Goal: Task Accomplishment & Management: Manage account settings

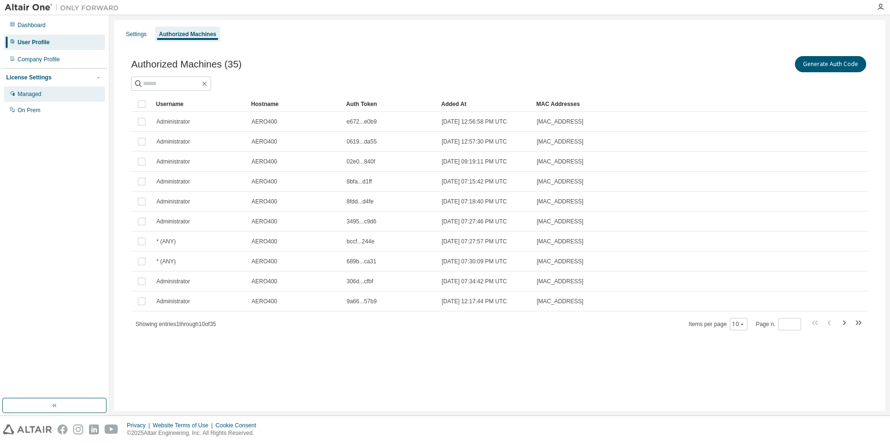
click at [27, 94] on div "Managed" at bounding box center [30, 94] width 24 height 8
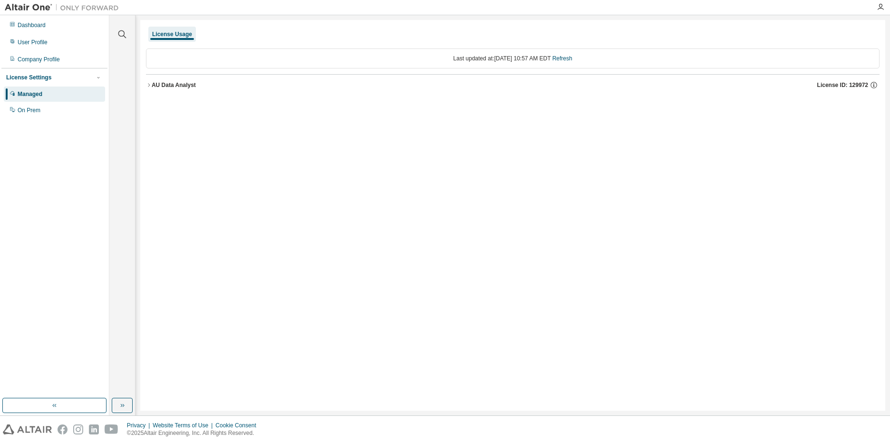
click at [29, 77] on div "License Settings" at bounding box center [28, 78] width 45 height 8
click at [33, 63] on div "Company Profile" at bounding box center [54, 59] width 101 height 15
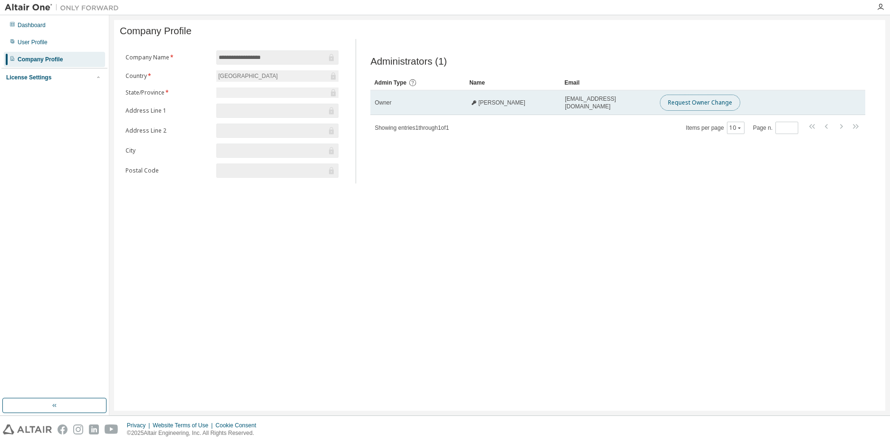
click at [704, 108] on button "Request Owner Change" at bounding box center [700, 103] width 80 height 16
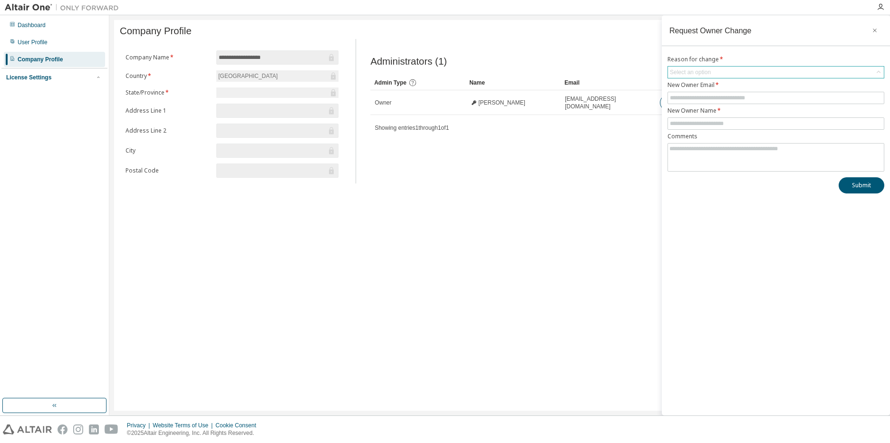
click at [716, 73] on div "Select an option" at bounding box center [776, 72] width 216 height 11
click at [716, 103] on li "User has left organisation" at bounding box center [775, 99] width 214 height 12
click at [717, 97] on input "text" at bounding box center [776, 98] width 212 height 8
type input "**********"
click at [705, 122] on input "text" at bounding box center [776, 124] width 212 height 8
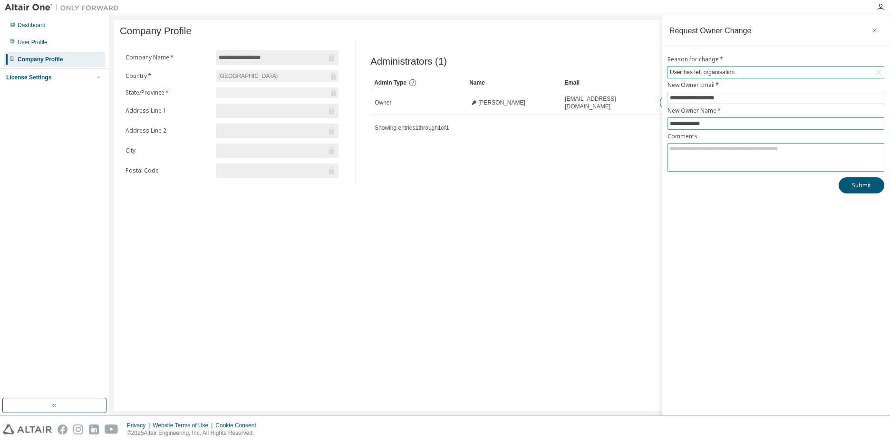
type input "**********"
click at [718, 149] on textarea at bounding box center [776, 156] width 216 height 25
type textarea "**********"
click at [847, 183] on button "Submit" at bounding box center [862, 185] width 46 height 16
click at [876, 31] on icon "button" at bounding box center [874, 31] width 7 height 8
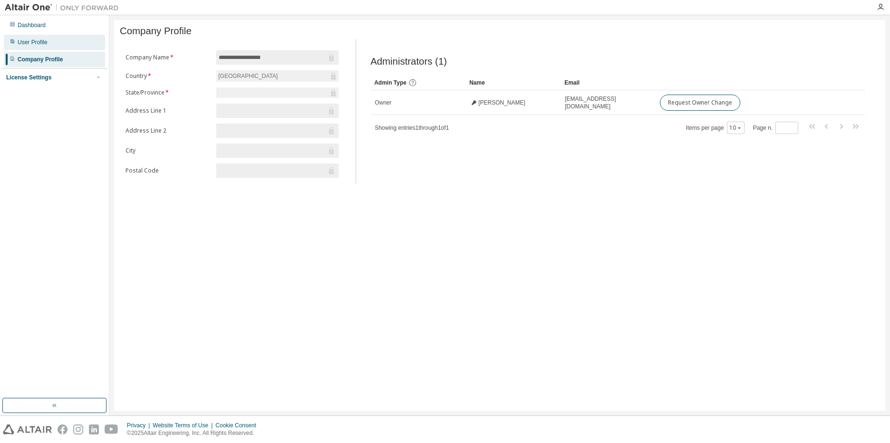
click at [15, 37] on div "User Profile" at bounding box center [54, 42] width 101 height 15
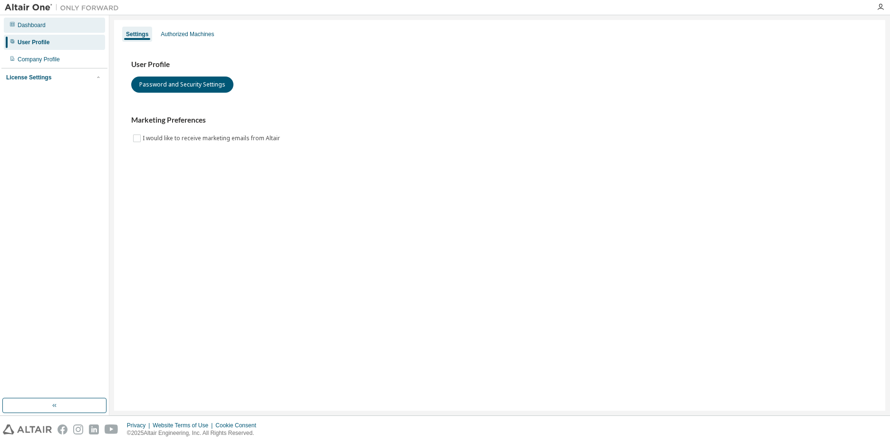
click at [21, 27] on div "Dashboard" at bounding box center [32, 25] width 28 height 8
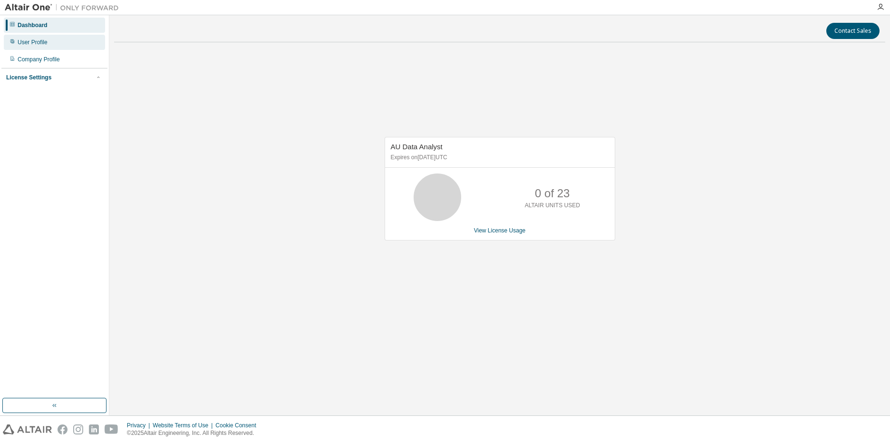
click at [30, 46] on div "User Profile" at bounding box center [33, 43] width 30 height 8
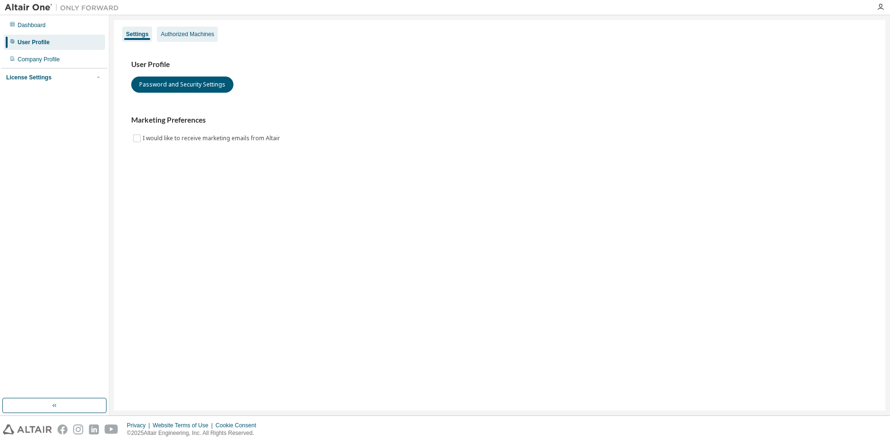
click at [192, 32] on div "Authorized Machines" at bounding box center [187, 34] width 53 height 8
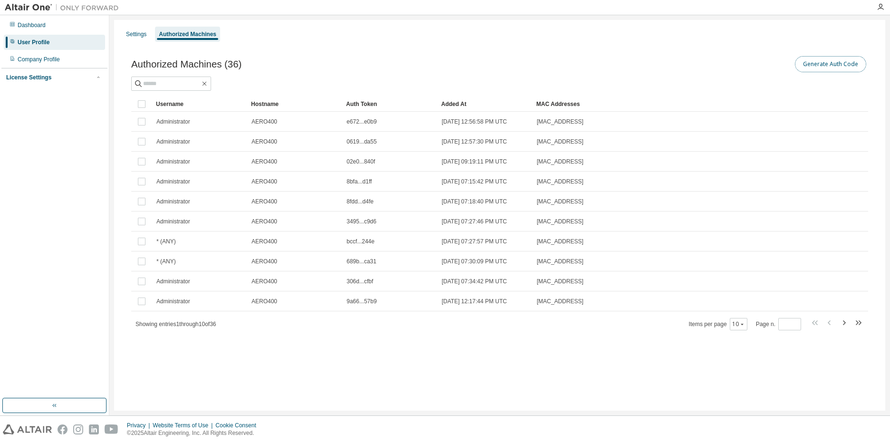
click at [814, 68] on button "Generate Auth Code" at bounding box center [830, 64] width 71 height 16
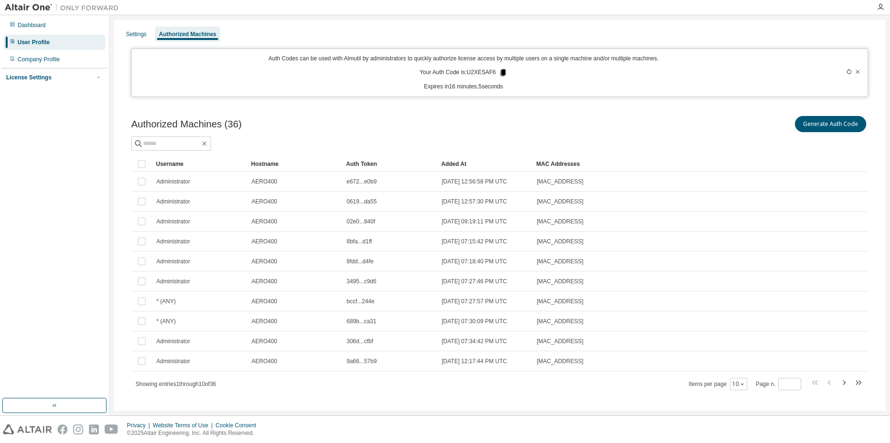
click at [499, 72] on icon at bounding box center [503, 72] width 9 height 9
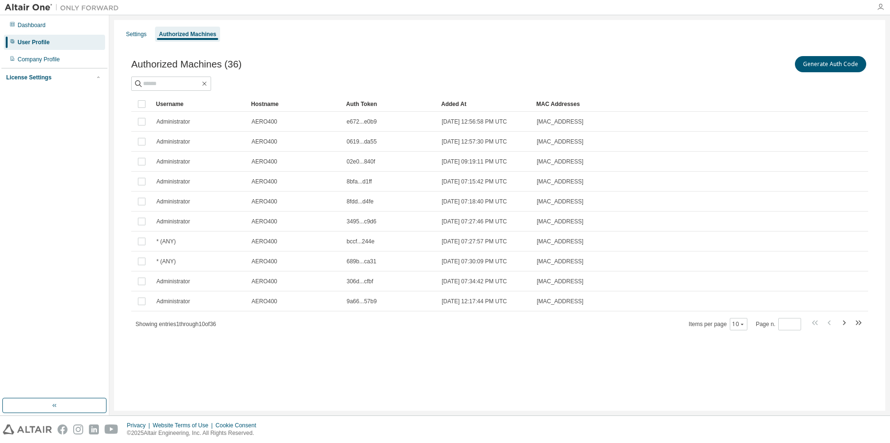
click at [880, 7] on icon "button" at bounding box center [881, 7] width 8 height 8
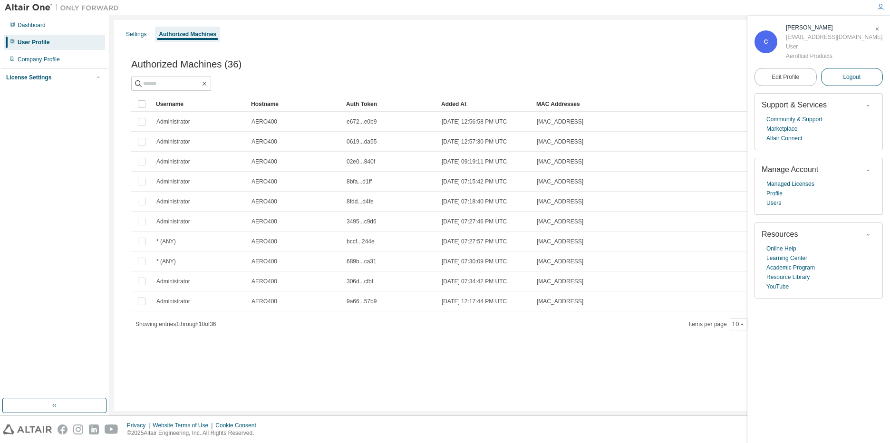
click at [842, 75] on button "Logout" at bounding box center [852, 77] width 62 height 18
